Goal: Communication & Community: Participate in discussion

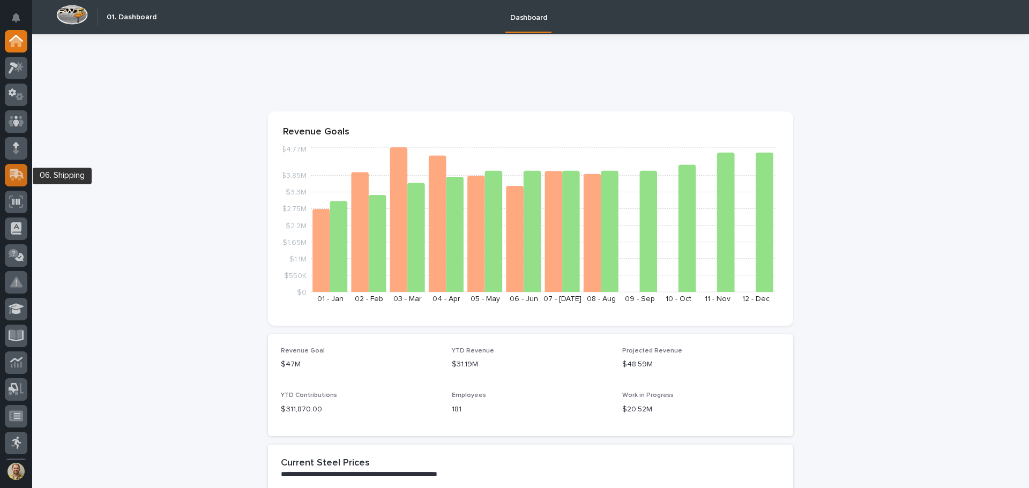
click at [11, 173] on icon at bounding box center [15, 176] width 13 height 10
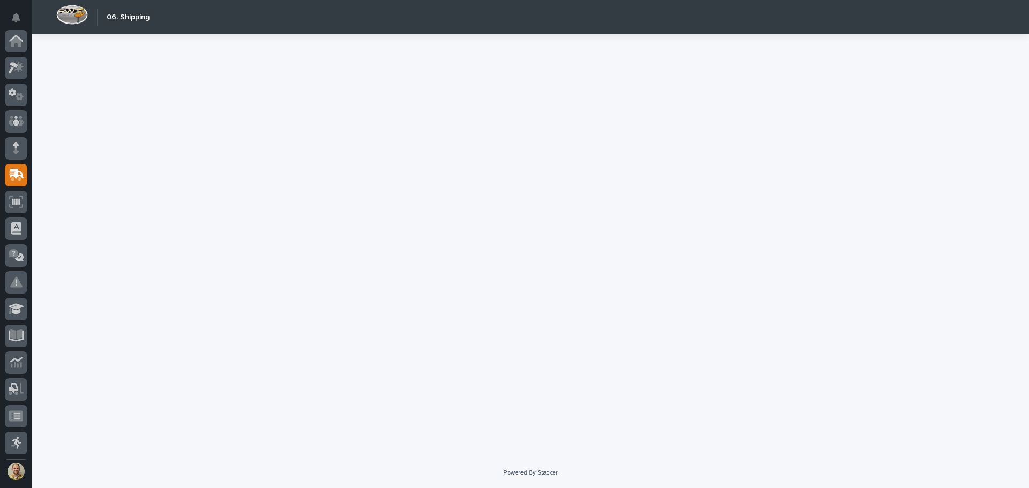
scroll to position [134, 0]
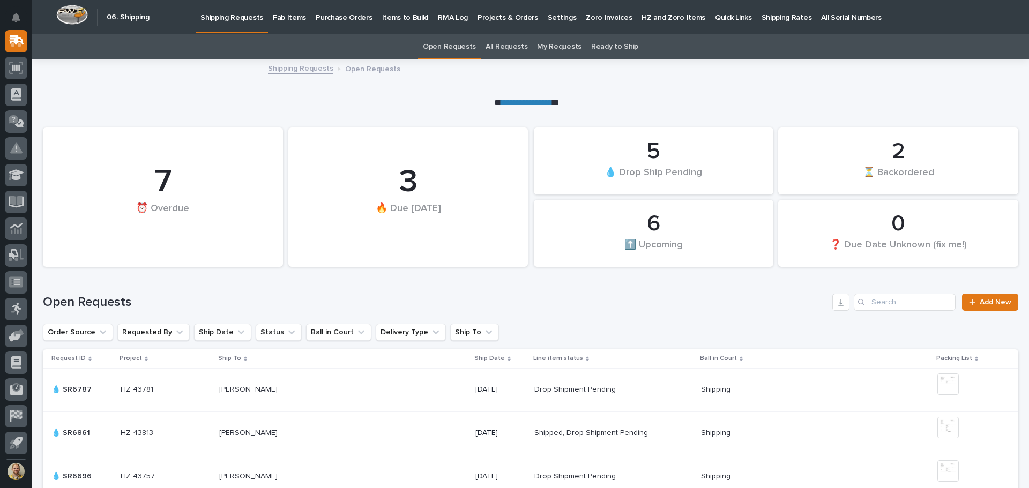
click at [281, 20] on p "Fab Items" at bounding box center [289, 11] width 33 height 22
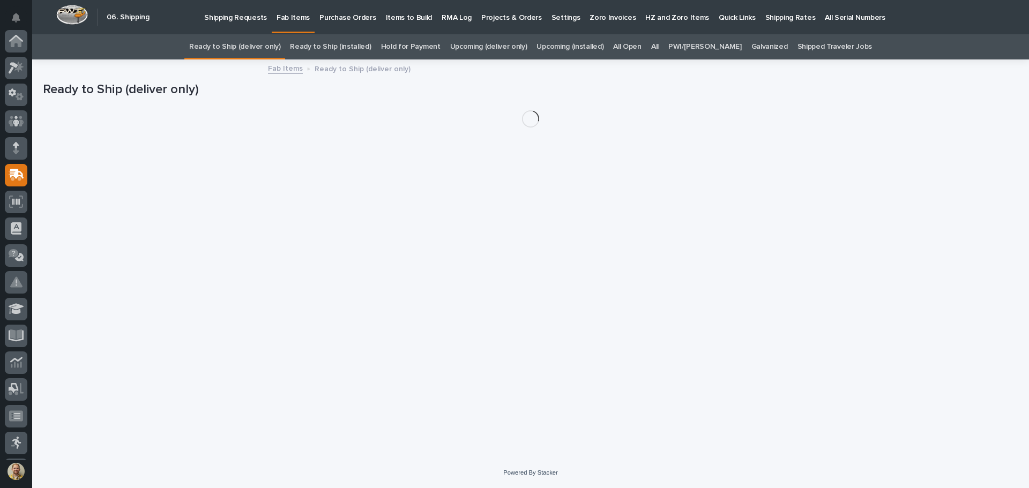
scroll to position [134, 0]
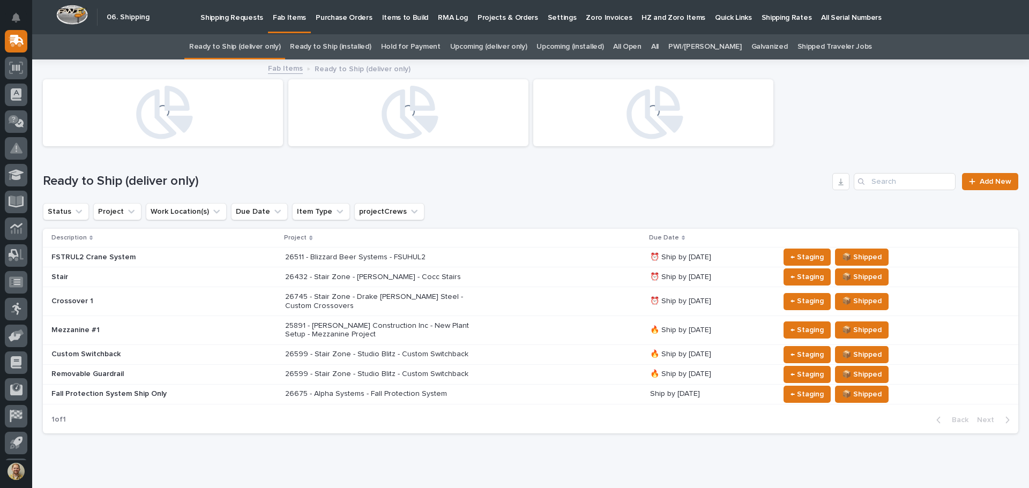
click at [658, 47] on link "All" at bounding box center [654, 46] width 7 height 25
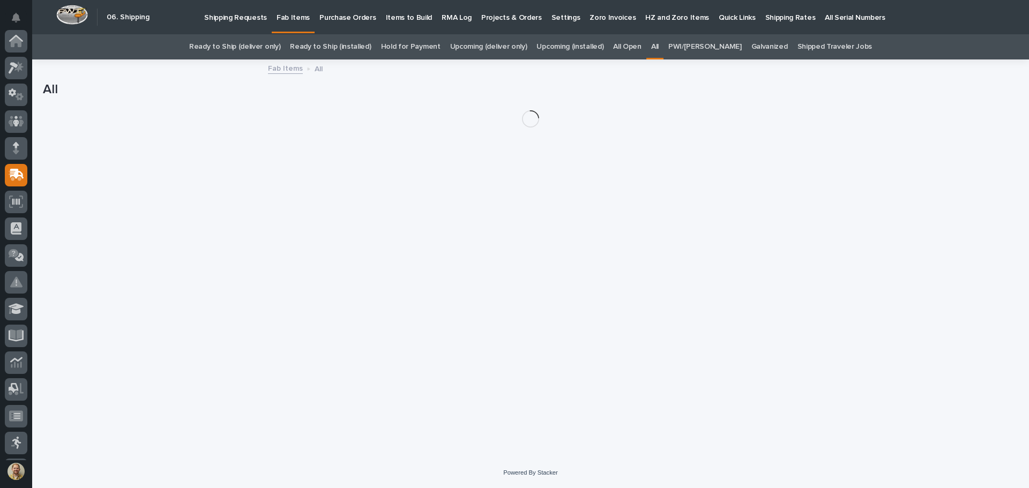
scroll to position [134, 0]
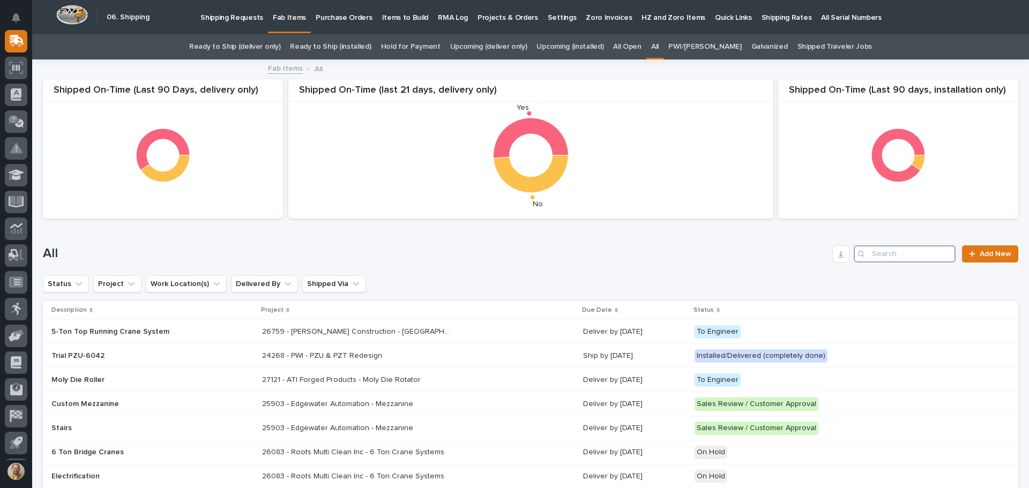
click at [891, 252] on input "Search" at bounding box center [904, 253] width 102 height 17
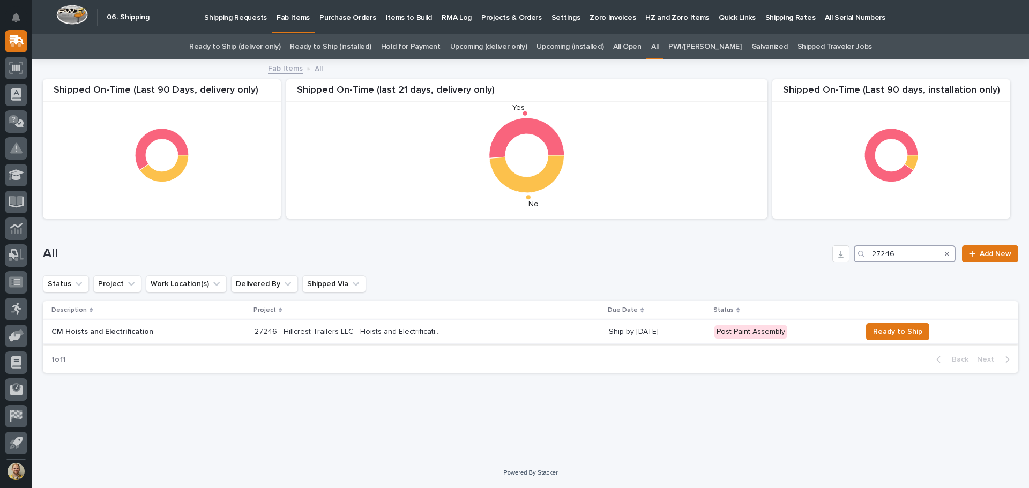
type input "27246"
click at [351, 334] on p "27246 - Hillcrest Trailers LLC - Hoists and Electrification" at bounding box center [349, 330] width 190 height 11
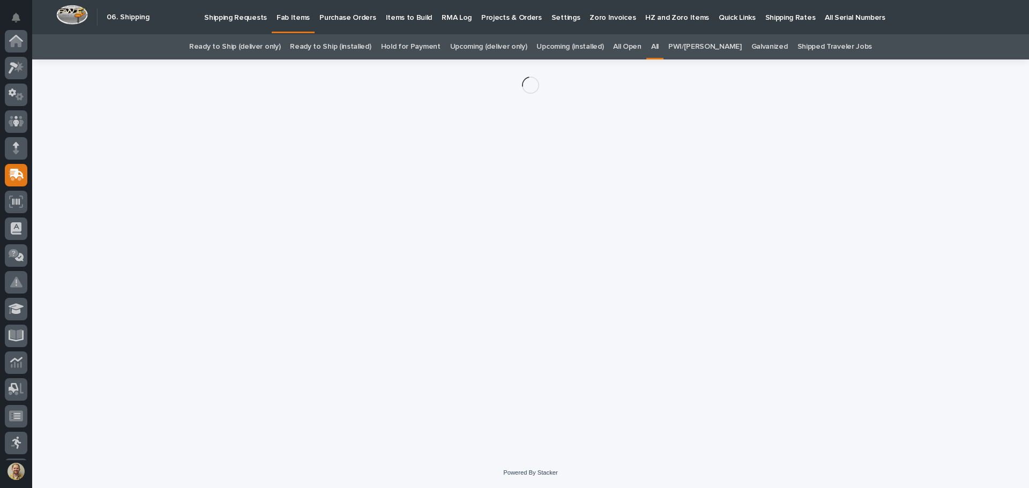
scroll to position [134, 0]
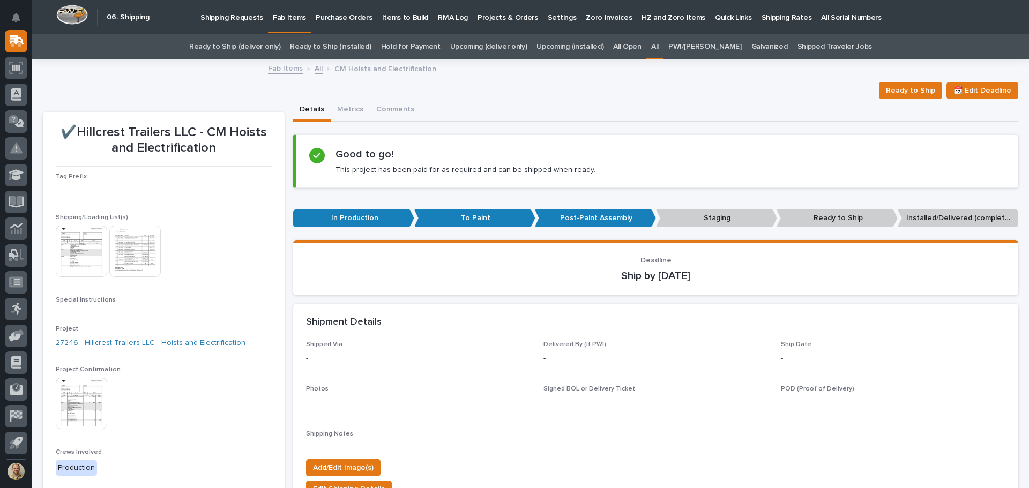
click at [138, 251] on img at bounding box center [134, 251] width 51 height 51
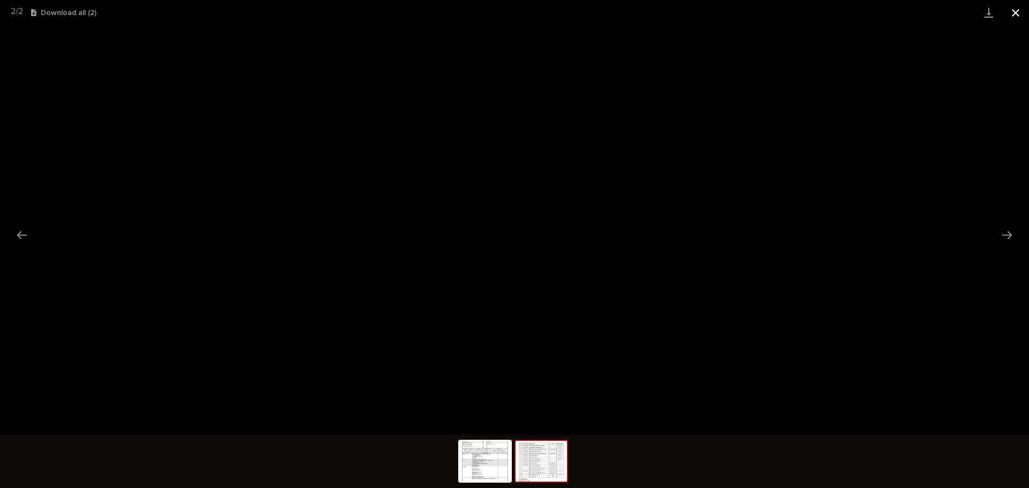
click at [1017, 10] on button "Close gallery" at bounding box center [1015, 12] width 27 height 25
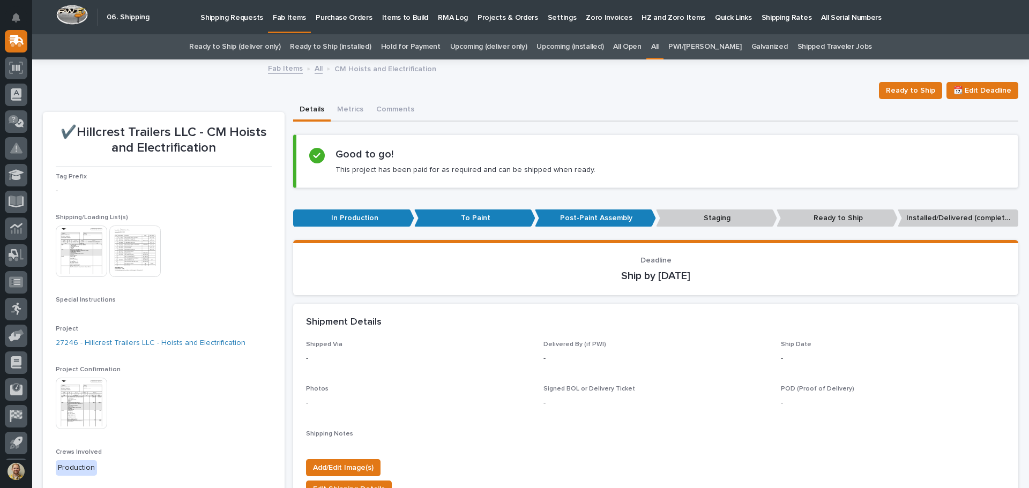
click at [142, 257] on img at bounding box center [134, 251] width 51 height 51
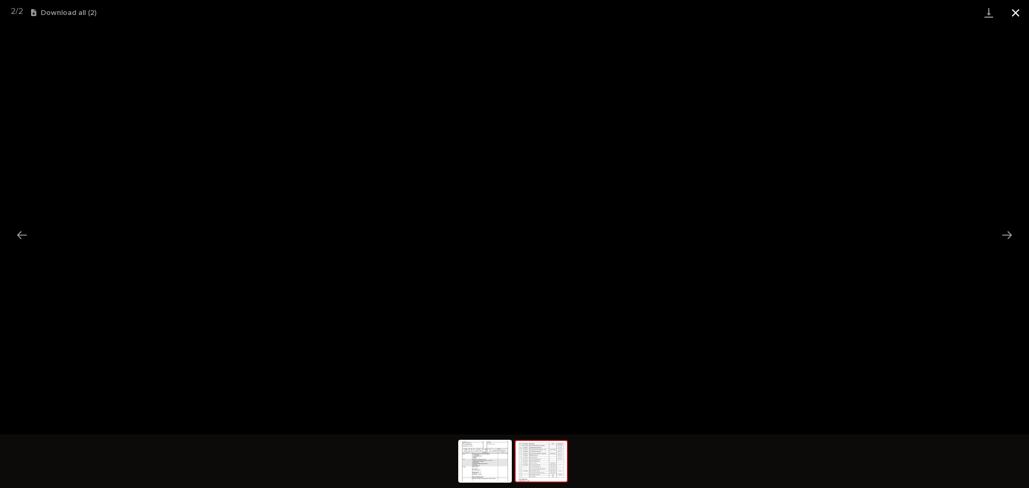
click at [1012, 13] on button "Close gallery" at bounding box center [1015, 12] width 27 height 25
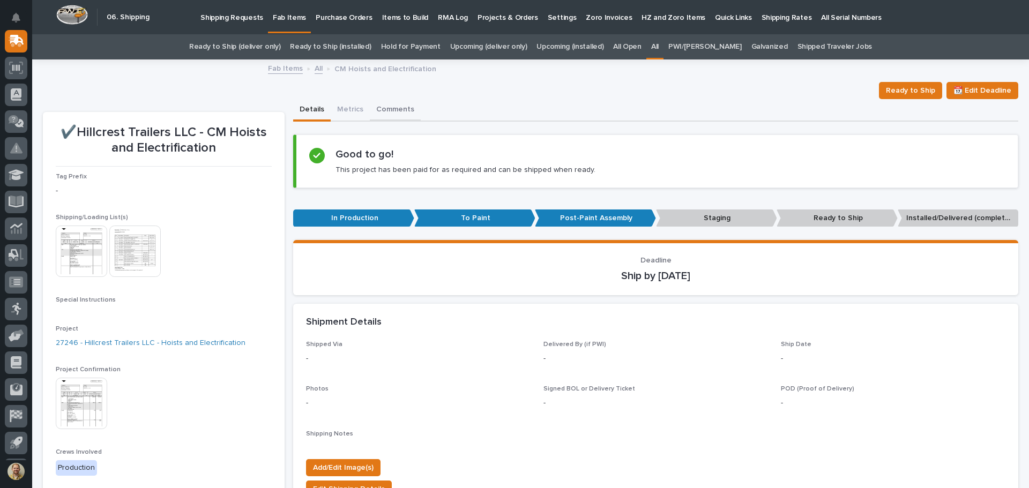
click at [390, 111] on button "Comments" at bounding box center [395, 110] width 51 height 22
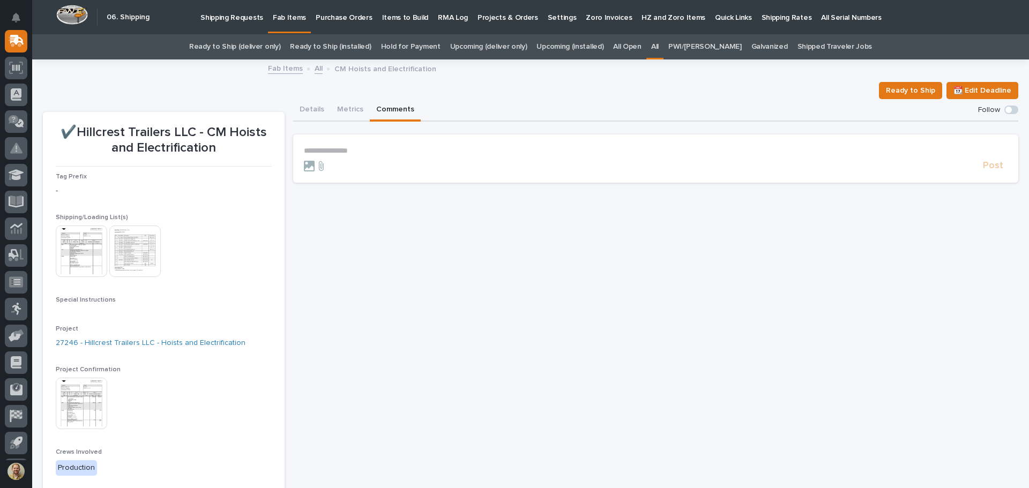
click at [359, 149] on p "**********" at bounding box center [655, 150] width 703 height 9
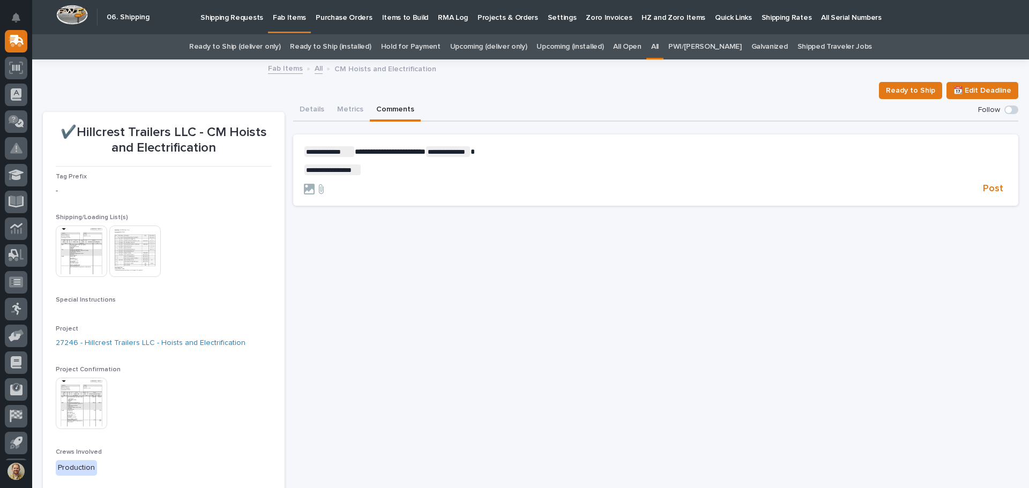
click at [493, 150] on p "**********" at bounding box center [655, 151] width 703 height 11
click at [988, 186] on span "Post" at bounding box center [992, 189] width 20 height 12
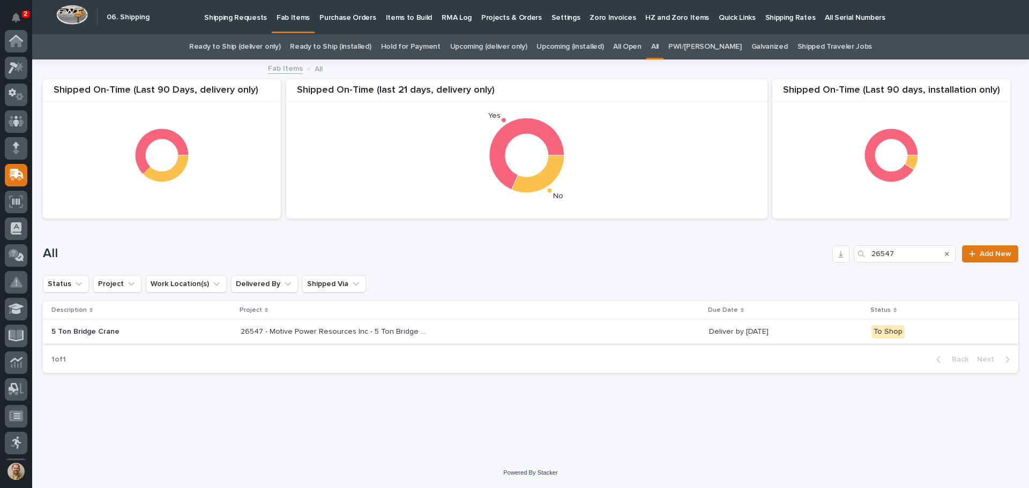
scroll to position [132, 0]
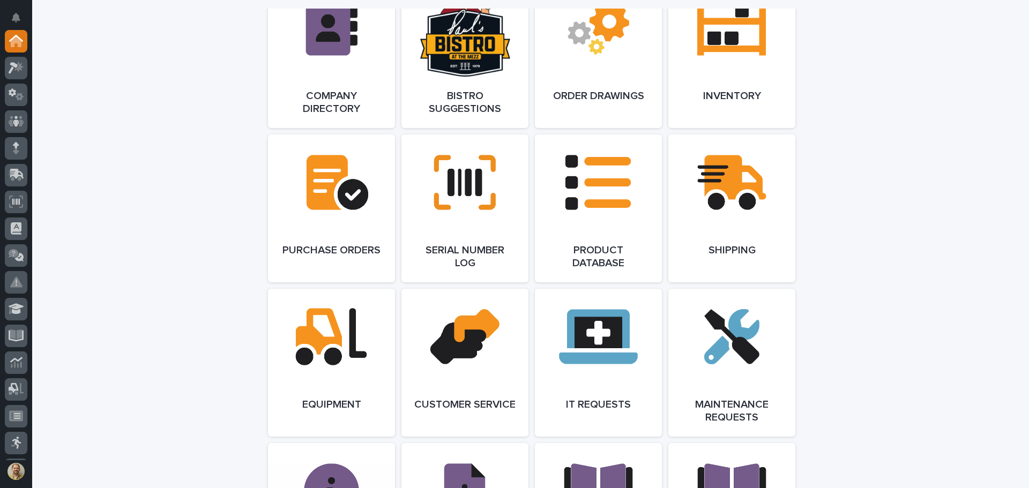
scroll to position [734, 0]
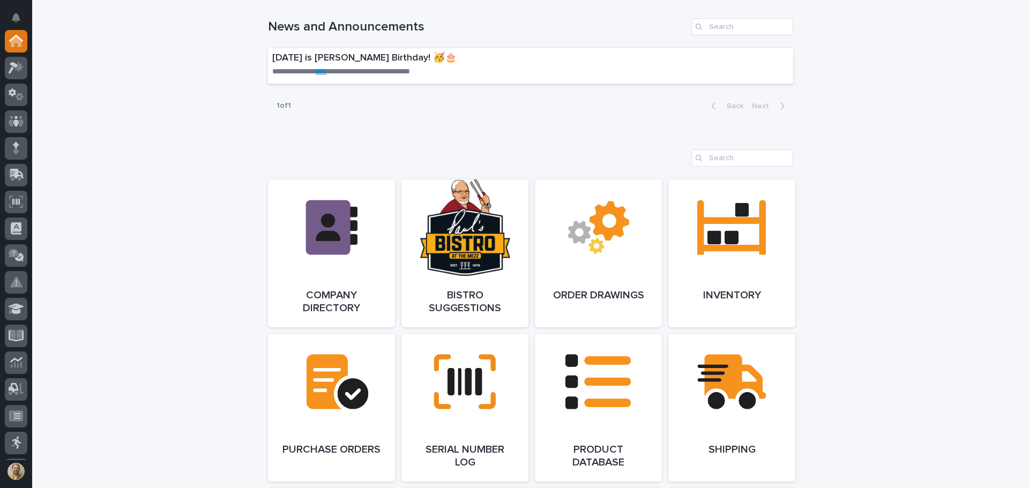
click at [61, 179] on div "**********" at bounding box center [530, 274] width 996 height 1948
click at [102, 252] on div "**********" at bounding box center [530, 274] width 996 height 1948
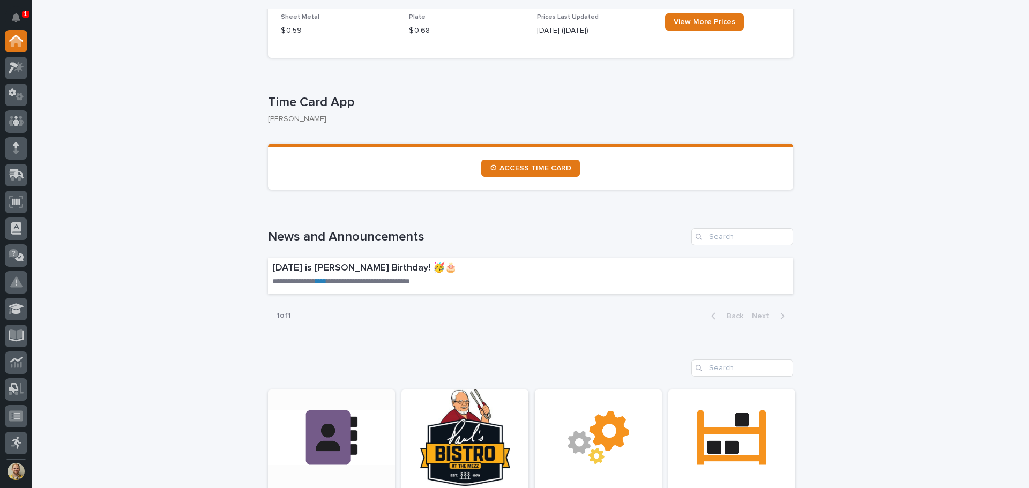
scroll to position [520, 0]
